Goal: Task Accomplishment & Management: Manage account settings

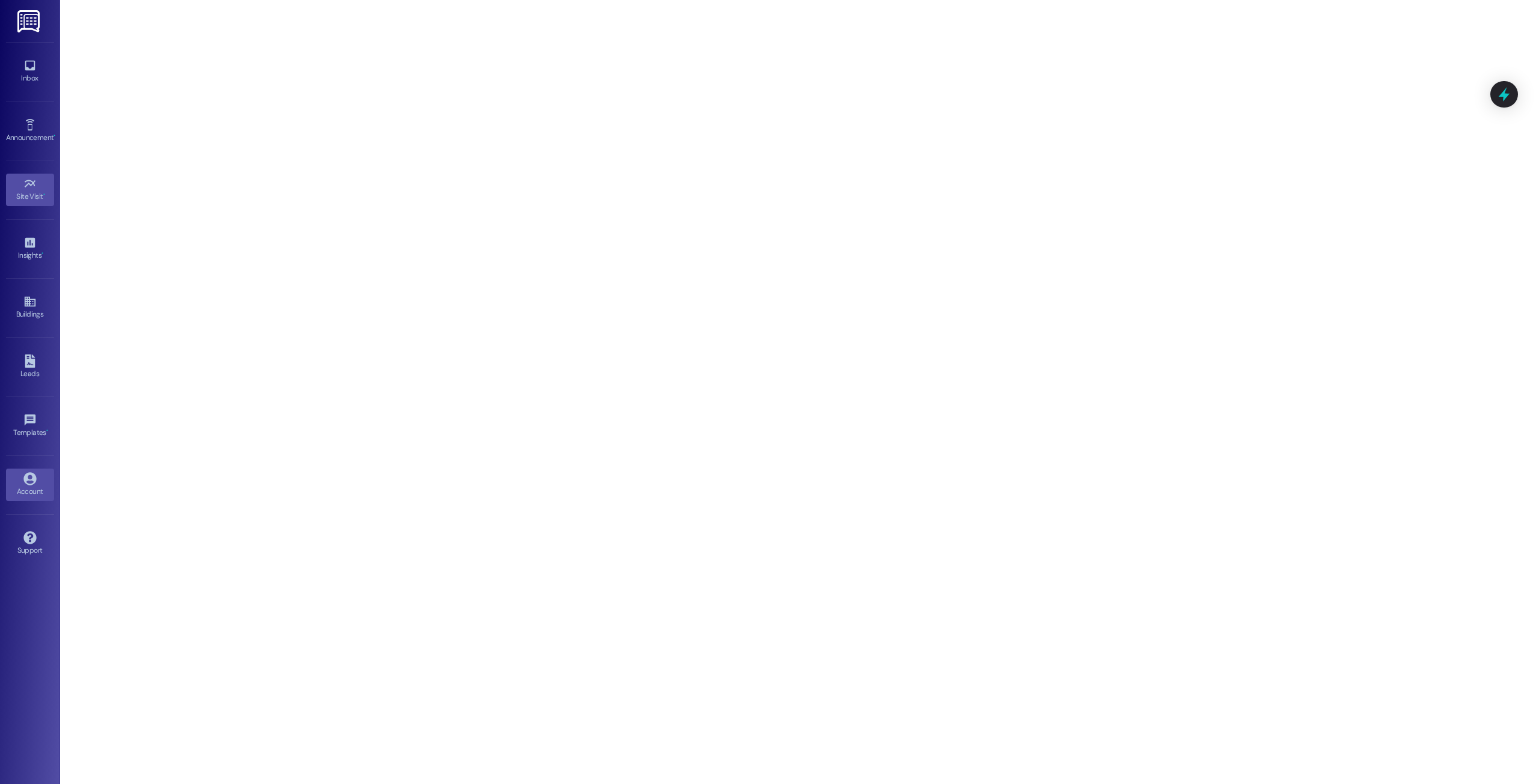
click at [31, 471] on link "Account" at bounding box center [30, 485] width 48 height 33
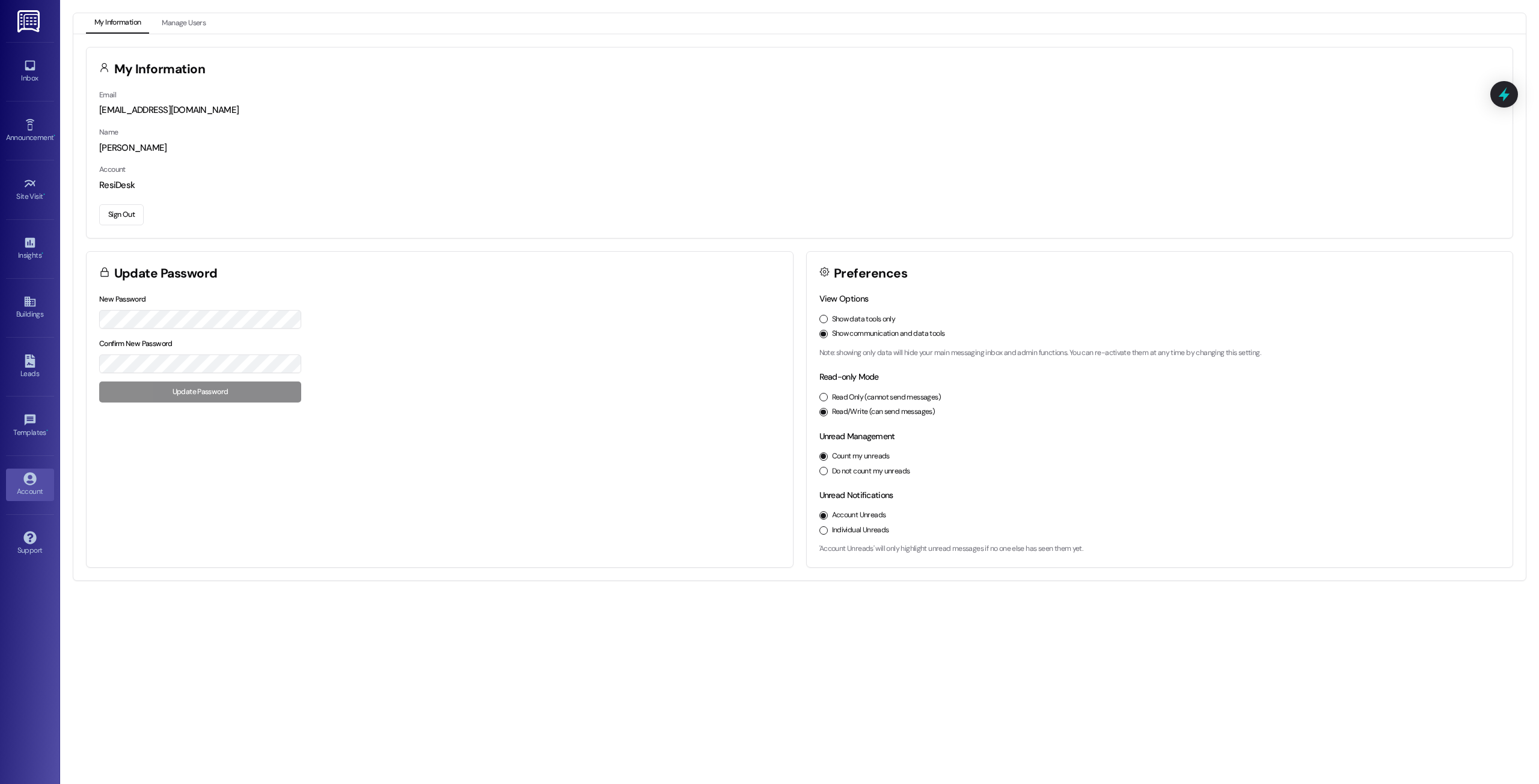
click at [135, 227] on div "Email [EMAIL_ADDRESS][DOMAIN_NAME] Name [PERSON_NAME] Account ResiDesk Sign Out" at bounding box center [799, 163] width 1426 height 150
click at [135, 226] on button "Sign Out" at bounding box center [121, 214] width 45 height 21
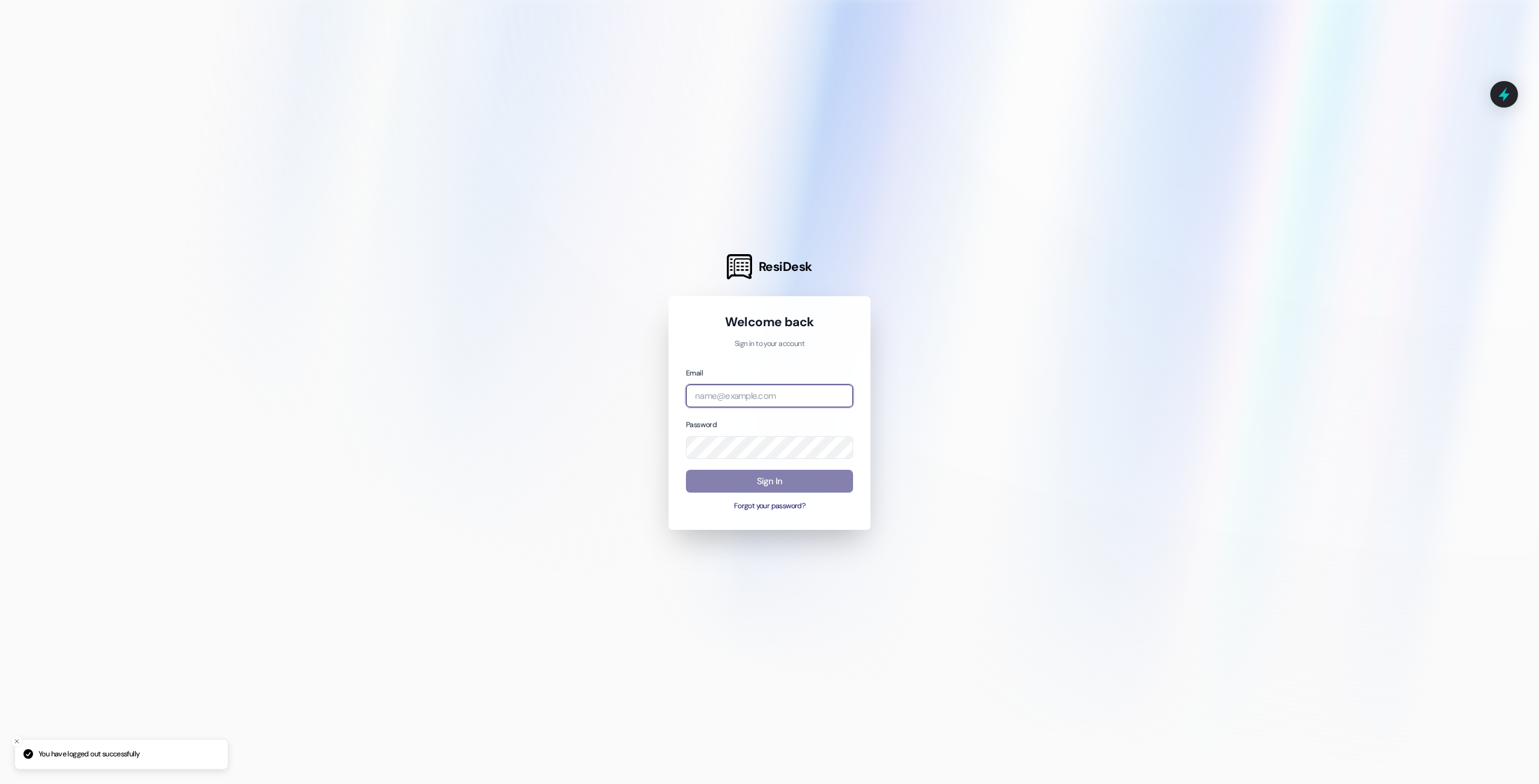
click at [818, 400] on input "email" at bounding box center [770, 396] width 167 height 24
type input "[EMAIL_ADDRESS][DOMAIN_NAME]"
